Goal: Task Accomplishment & Management: Use online tool/utility

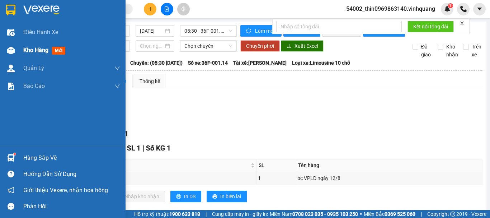
click at [11, 52] on img at bounding box center [11, 51] width 8 height 8
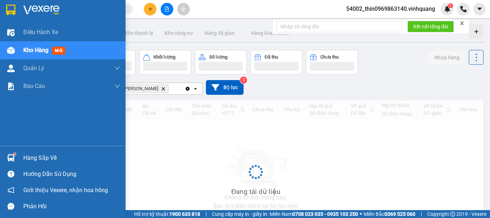
click at [40, 48] on span "Kho hàng" at bounding box center [35, 50] width 25 height 7
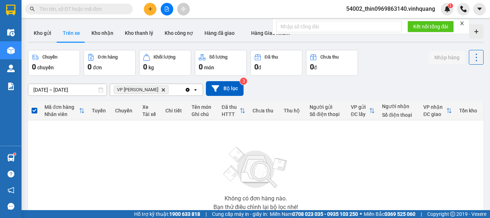
click at [76, 33] on button "Trên xe" at bounding box center [71, 32] width 29 height 17
click at [185, 88] on icon "Clear all" at bounding box center [188, 90] width 6 height 6
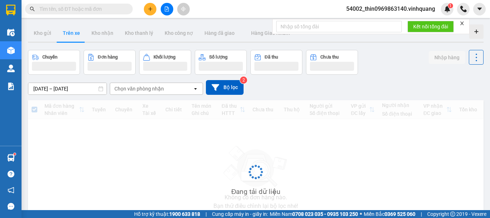
click at [137, 83] on div "Chọn văn phòng nhận" at bounding box center [151, 88] width 82 height 11
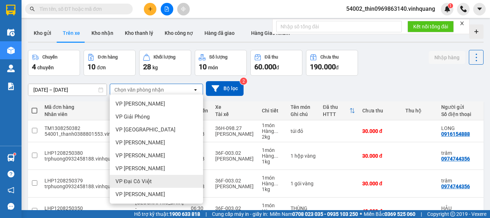
scroll to position [52, 0]
click at [137, 181] on span "VP [PERSON_NAME]" at bounding box center [139, 180] width 49 height 7
